Goal: Task Accomplishment & Management: Use online tool/utility

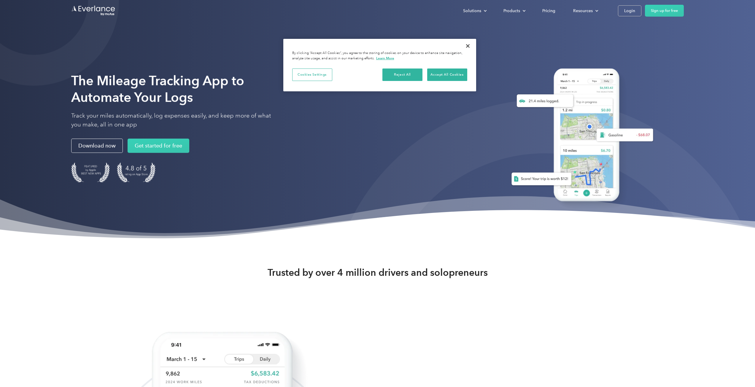
click at [614, 9] on div "Solutions For companies Easy vehicle reimbursements For self-employed Maximize …" at bounding box center [568, 11] width 229 height 12
click at [620, 9] on link "Login" at bounding box center [629, 10] width 23 height 11
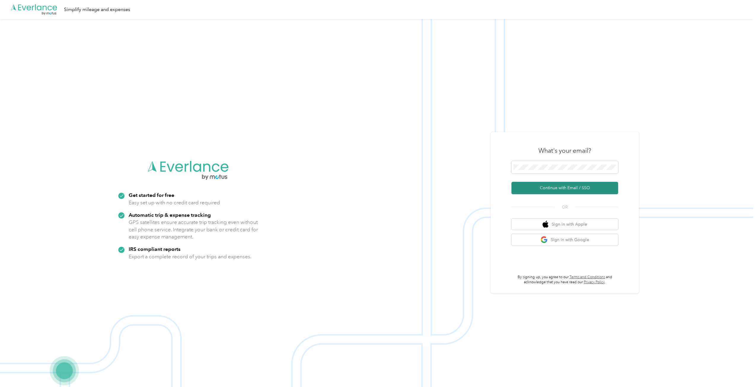
click at [523, 188] on button "Continue with Email / SSO" at bounding box center [564, 188] width 107 height 12
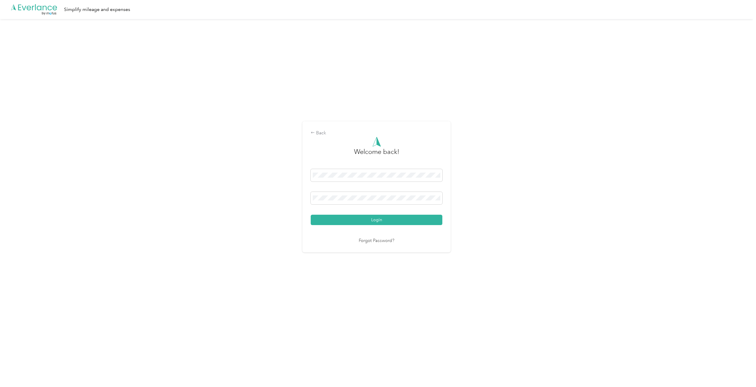
drag, startPoint x: 379, startPoint y: 222, endPoint x: 488, endPoint y: 230, distance: 108.5
click at [380, 222] on button "Login" at bounding box center [377, 220] width 132 height 10
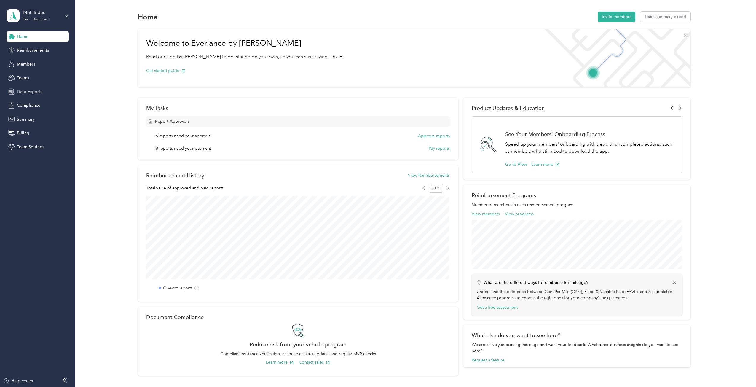
click at [36, 91] on span "Data Exports" at bounding box center [29, 92] width 25 height 6
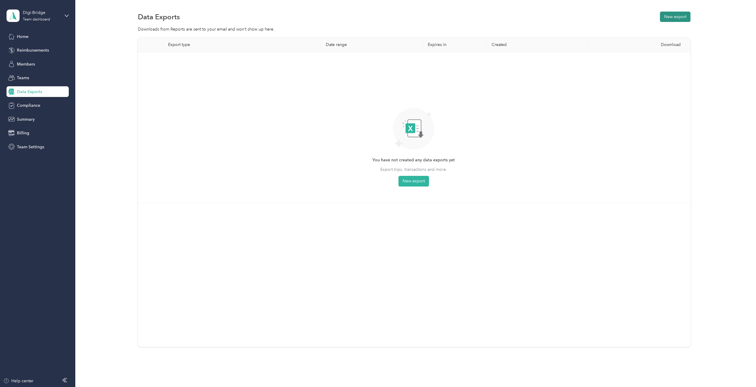
click at [670, 14] on button "New export" at bounding box center [675, 17] width 31 height 10
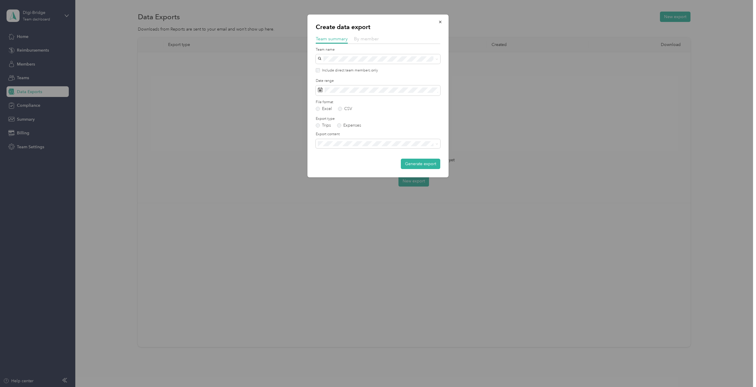
click at [362, 39] on span "By member" at bounding box center [366, 39] width 25 height 6
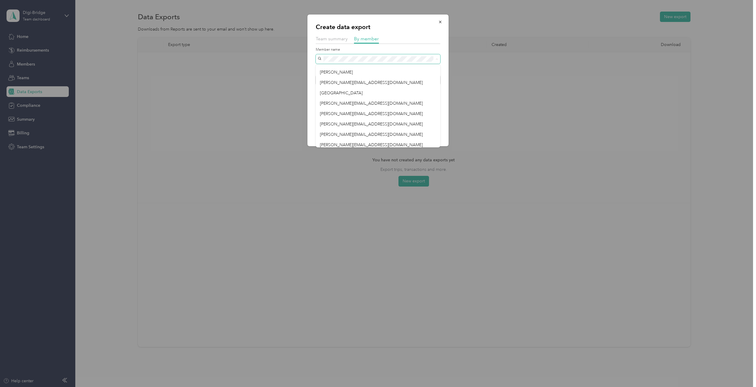
scroll to position [52, 0]
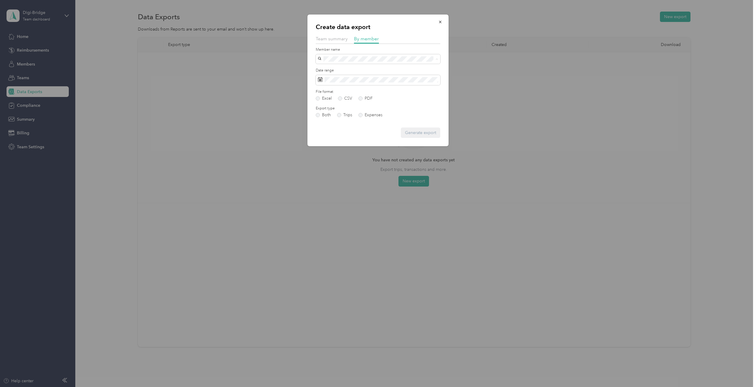
click at [360, 139] on div "bain@digi-bridge.org" at bounding box center [378, 142] width 116 height 6
click at [425, 131] on button "Generate export" at bounding box center [420, 132] width 39 height 10
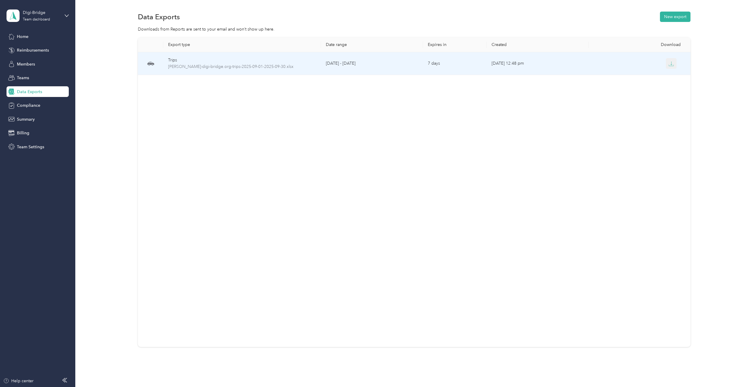
click at [666, 64] on button "button" at bounding box center [671, 63] width 11 height 11
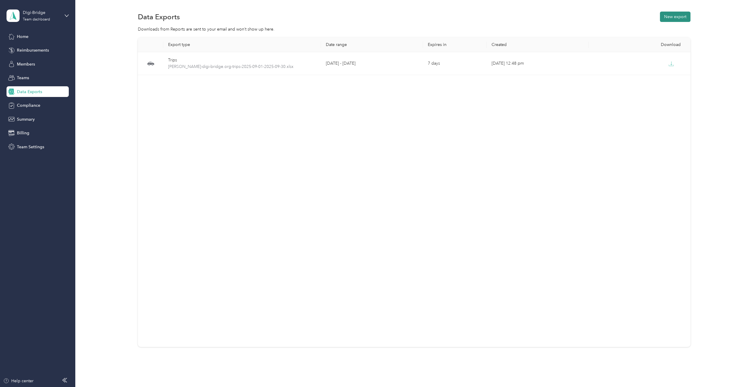
click at [677, 14] on button "New export" at bounding box center [675, 17] width 31 height 10
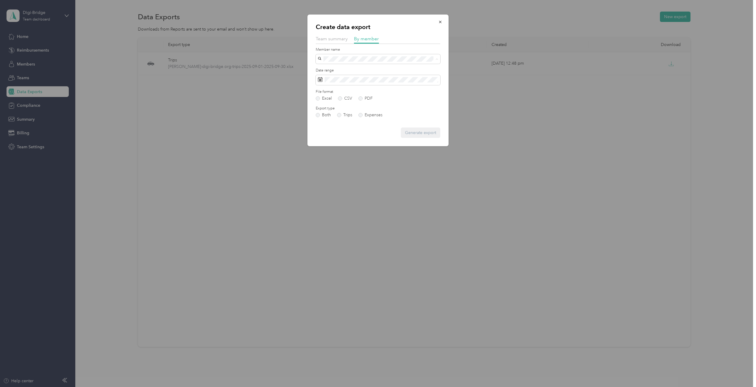
click at [524, 93] on div at bounding box center [378, 193] width 756 height 387
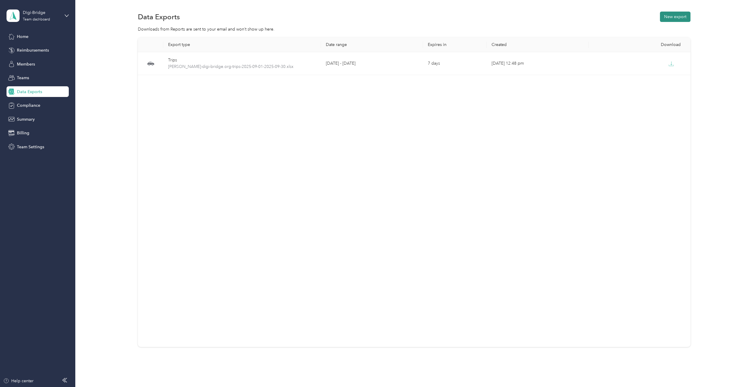
click at [681, 17] on button "New export" at bounding box center [675, 17] width 31 height 10
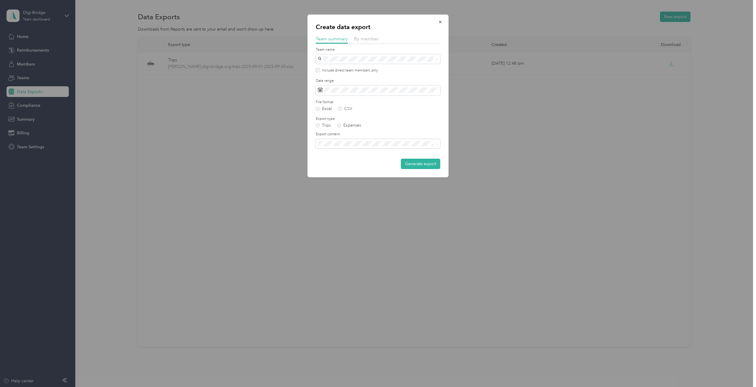
click at [357, 42] on div "By member" at bounding box center [366, 38] width 25 height 7
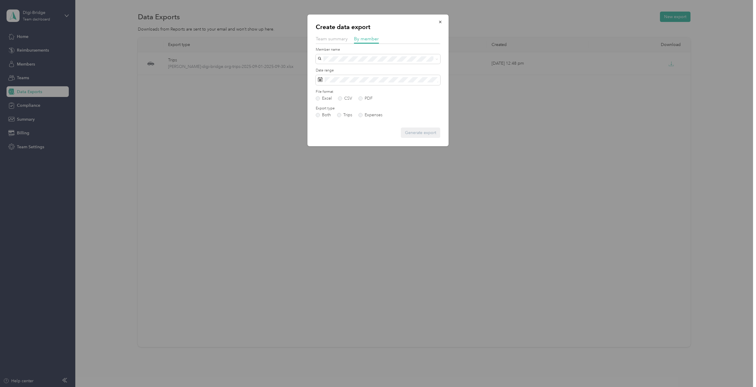
click at [368, 129] on span "samantha@digi-bridge.org" at bounding box center [371, 130] width 103 height 5
click at [413, 129] on button "Generate export" at bounding box center [420, 132] width 39 height 10
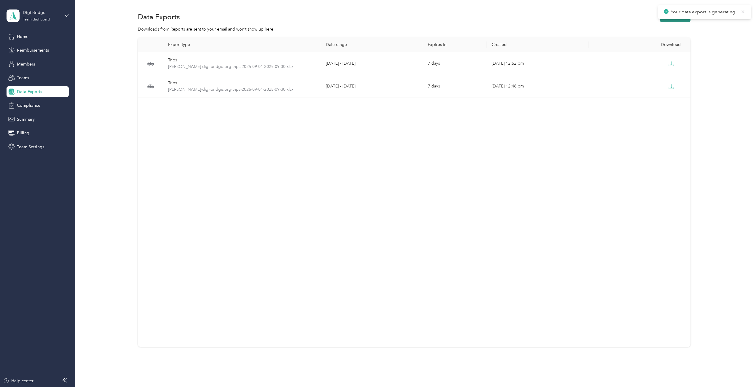
click at [673, 22] on button "New export" at bounding box center [675, 17] width 31 height 10
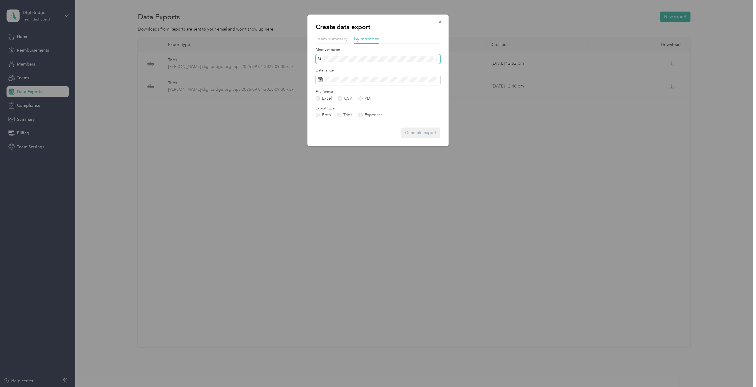
click at [353, 63] on span at bounding box center [378, 58] width 125 height 9
click at [357, 133] on span "samantha@digi-bridge.org" at bounding box center [371, 131] width 103 height 5
click at [406, 133] on button "Generate export" at bounding box center [420, 132] width 39 height 10
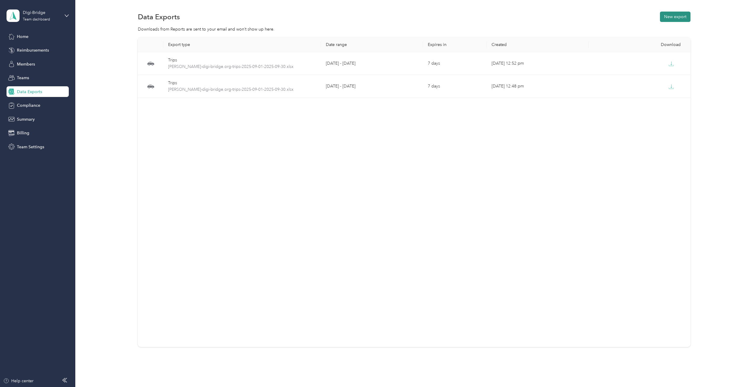
click at [673, 13] on button "New export" at bounding box center [675, 17] width 31 height 10
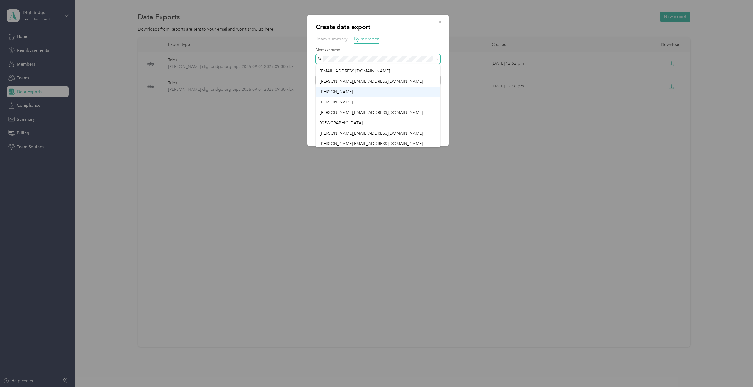
scroll to position [30, 0]
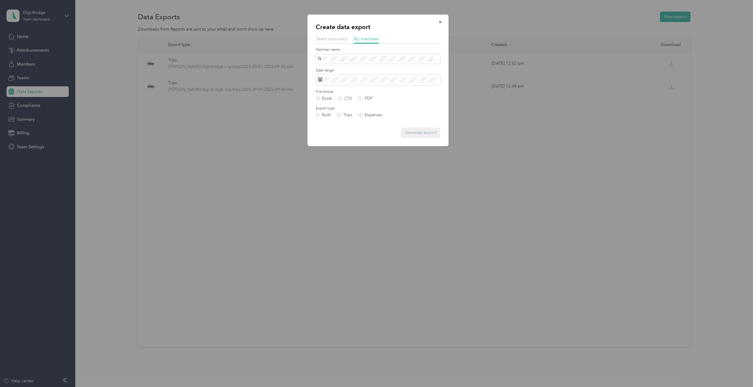
click at [360, 114] on div "Kaylee Plaza" at bounding box center [378, 112] width 116 height 6
click at [417, 135] on button "Generate export" at bounding box center [420, 132] width 39 height 10
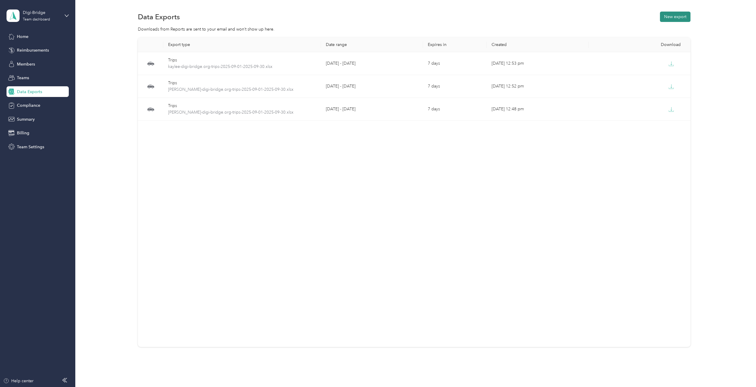
click at [672, 18] on button "New export" at bounding box center [675, 17] width 31 height 10
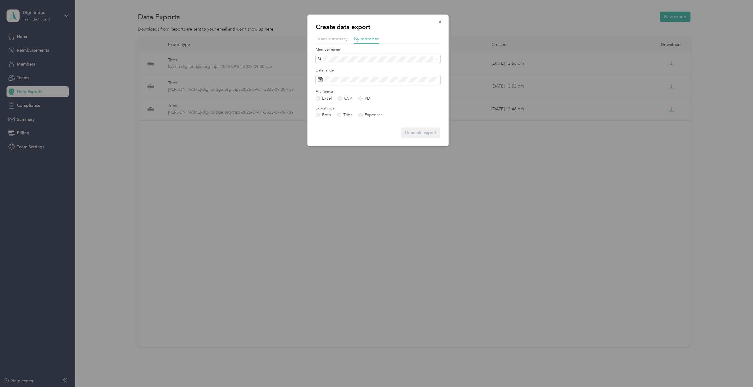
click at [379, 102] on div "michelle@digi-bridge.org" at bounding box center [378, 102] width 116 height 6
click at [437, 130] on button "Generate export" at bounding box center [420, 132] width 39 height 10
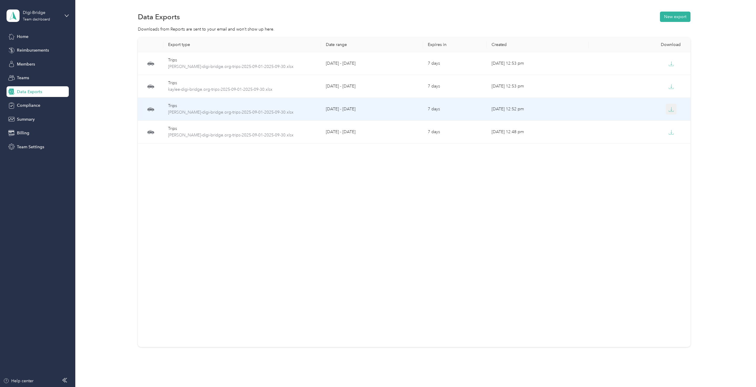
click at [671, 110] on icon "button" at bounding box center [671, 109] width 5 height 5
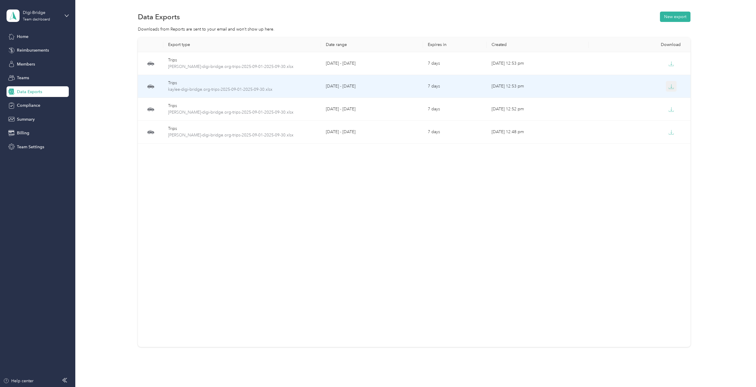
click at [671, 87] on icon "button" at bounding box center [671, 86] width 5 height 5
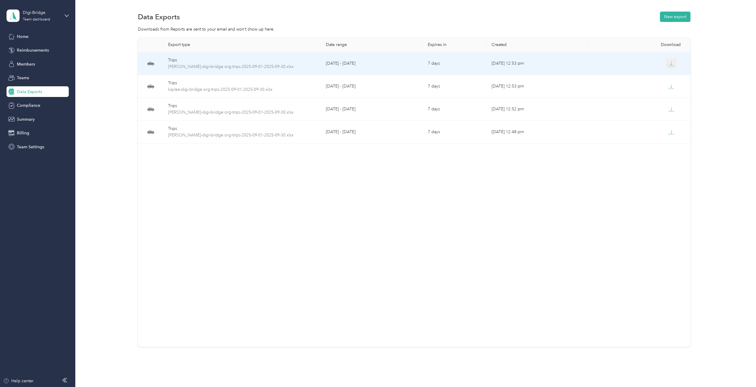
click at [674, 63] on button "button" at bounding box center [671, 63] width 11 height 11
